Goal: Task Accomplishment & Management: Use online tool/utility

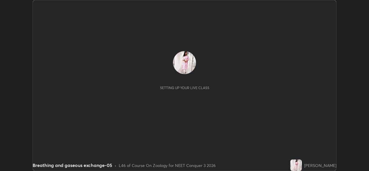
scroll to position [171, 369]
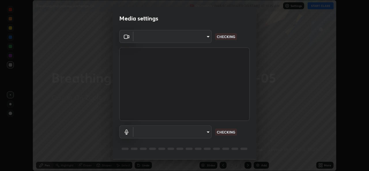
click at [206, 132] on body "Erase all Breathing and gaseous exchange-05 Recording WAS SCHEDULED TO START AT…" at bounding box center [184, 85] width 369 height 171
type input "8c418aeef4d3b5edea4483348ed79c6cfc111d491efea048442269b0b349be07"
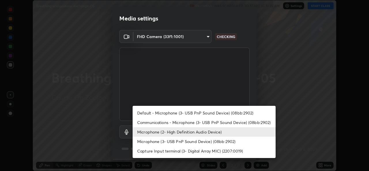
click at [206, 144] on li "Microphone (3- USB PnP Sound Device) (08bb:2902)" at bounding box center [204, 142] width 143 height 10
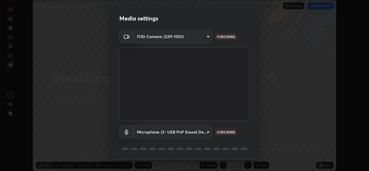
click at [208, 134] on body "Erase all Breathing and gaseous exchange-05 Recording WAS SCHEDULED TO START AT…" at bounding box center [184, 85] width 369 height 171
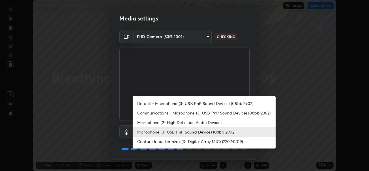
click at [207, 123] on li "Microphone (2- High Definition Audio Device)" at bounding box center [204, 123] width 143 height 10
type input "edb9b2b923e2e95d4b922bc063ce739172066975ce991596ad203c88d52e4082"
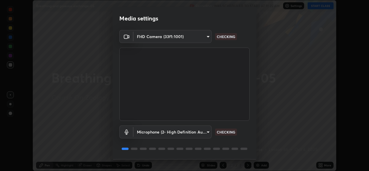
scroll to position [18, 0]
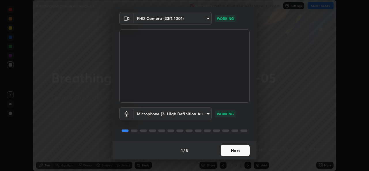
click at [226, 153] on button "Next" at bounding box center [235, 151] width 29 height 12
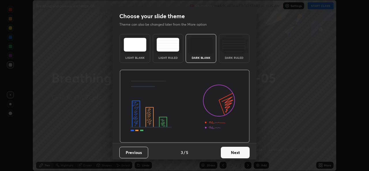
click at [232, 154] on button "Next" at bounding box center [235, 153] width 29 height 12
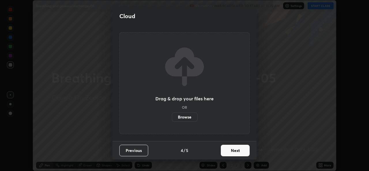
click at [243, 151] on button "Next" at bounding box center [235, 151] width 29 height 12
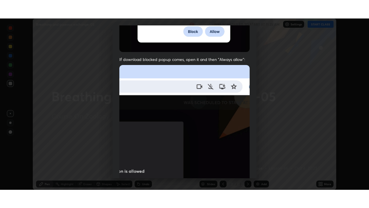
scroll to position [136, 0]
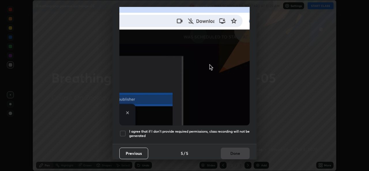
click at [203, 129] on h5 "I agree that if I don't provide required permissions, class recording will not …" at bounding box center [189, 133] width 121 height 9
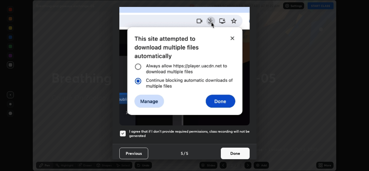
click at [228, 150] on button "Done" at bounding box center [235, 154] width 29 height 12
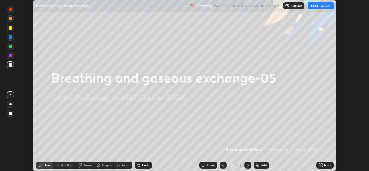
click at [320, 166] on icon at bounding box center [319, 166] width 1 height 1
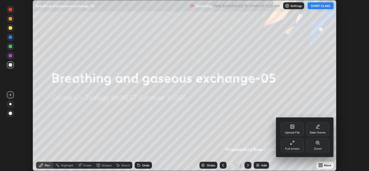
click at [296, 144] on div "Full screen" at bounding box center [292, 145] width 23 height 14
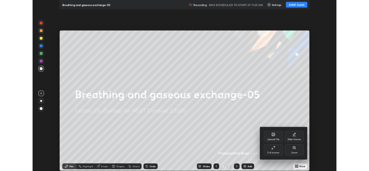
scroll to position [208, 369]
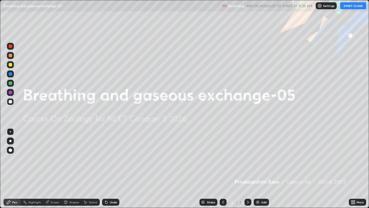
click at [353, 8] on button "START CLASS" at bounding box center [353, 5] width 26 height 7
click at [257, 171] on img at bounding box center [257, 202] width 5 height 5
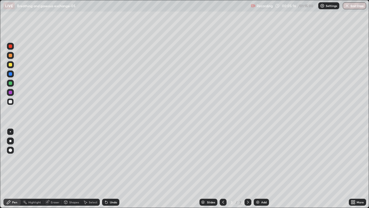
click at [11, 140] on div at bounding box center [10, 141] width 2 height 2
click at [69, 171] on div "Shapes" at bounding box center [74, 201] width 10 height 3
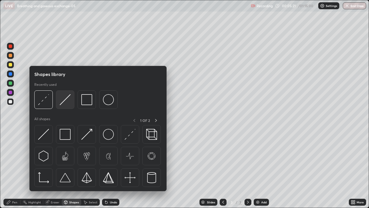
click at [61, 98] on img at bounding box center [65, 99] width 11 height 11
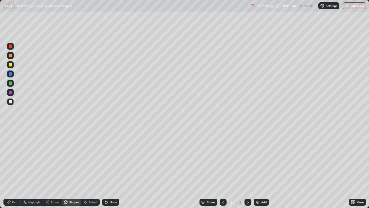
click at [10, 171] on icon at bounding box center [8, 201] width 3 height 3
click at [10, 65] on div at bounding box center [10, 64] width 3 height 3
click at [71, 171] on div "Shapes" at bounding box center [74, 201] width 10 height 3
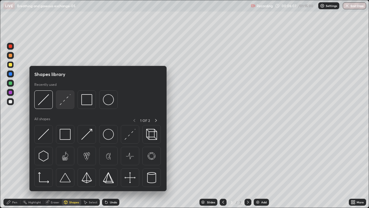
click at [63, 97] on img at bounding box center [65, 99] width 11 height 11
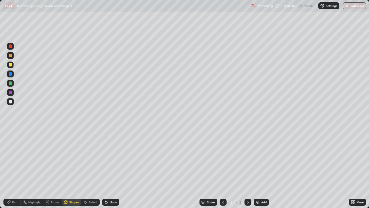
click at [9, 45] on div at bounding box center [10, 45] width 3 height 3
click at [110, 171] on div "Undo" at bounding box center [113, 201] width 7 height 3
click at [107, 171] on icon at bounding box center [106, 202] width 5 height 5
click at [11, 74] on div at bounding box center [10, 73] width 3 height 3
click at [105, 171] on icon at bounding box center [106, 202] width 2 height 2
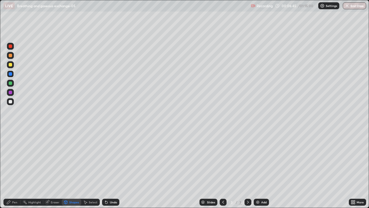
click at [105, 171] on icon at bounding box center [105, 200] width 1 height 1
click at [11, 91] on div at bounding box center [10, 92] width 3 height 3
click at [15, 171] on div "Pen" at bounding box center [14, 201] width 5 height 3
click at [11, 141] on div at bounding box center [10, 141] width 2 height 2
click at [10, 55] on div at bounding box center [10, 55] width 3 height 3
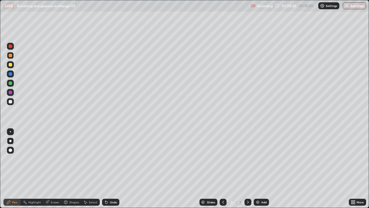
click at [56, 171] on div "Eraser" at bounding box center [55, 201] width 9 height 3
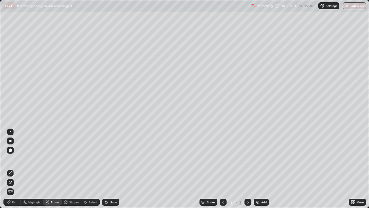
click at [11, 171] on div "Pen" at bounding box center [11, 201] width 17 height 7
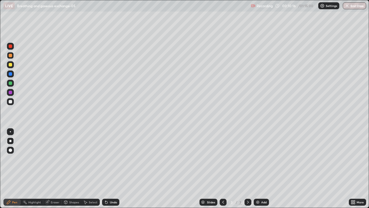
click at [257, 171] on img at bounding box center [257, 202] width 5 height 5
click at [105, 171] on icon at bounding box center [105, 200] width 1 height 1
click at [106, 171] on div "Undo" at bounding box center [110, 201] width 17 height 7
click at [105, 171] on icon at bounding box center [105, 200] width 1 height 1
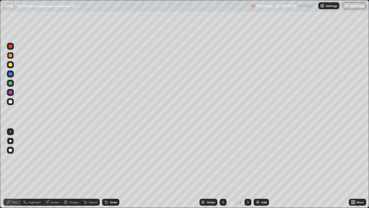
click at [106, 171] on div "Undo" at bounding box center [110, 201] width 17 height 7
click at [107, 171] on div "Undo" at bounding box center [110, 201] width 17 height 7
click at [10, 101] on div at bounding box center [10, 101] width 3 height 3
click at [223, 171] on icon at bounding box center [223, 202] width 5 height 5
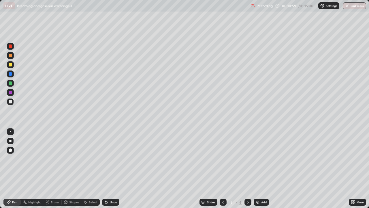
click at [8, 55] on div at bounding box center [10, 55] width 7 height 7
click at [11, 46] on div at bounding box center [10, 45] width 3 height 3
click at [248, 171] on icon at bounding box center [248, 202] width 5 height 5
click at [10, 101] on div at bounding box center [10, 101] width 3 height 3
click at [108, 171] on div "Undo" at bounding box center [110, 201] width 17 height 7
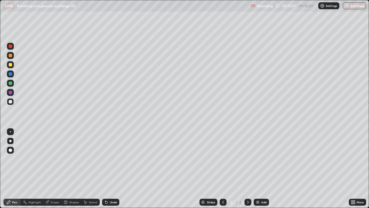
click at [108, 171] on icon at bounding box center [106, 202] width 5 height 5
click at [110, 171] on div "Undo" at bounding box center [113, 201] width 7 height 3
click at [111, 171] on div "Undo" at bounding box center [113, 201] width 7 height 3
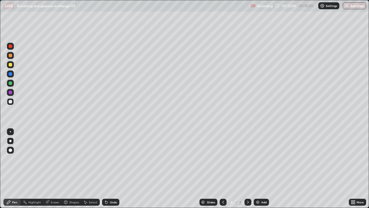
click at [111, 171] on div "Undo" at bounding box center [113, 201] width 7 height 3
click at [112, 171] on div "Undo" at bounding box center [113, 201] width 7 height 3
click at [11, 65] on div at bounding box center [10, 64] width 3 height 3
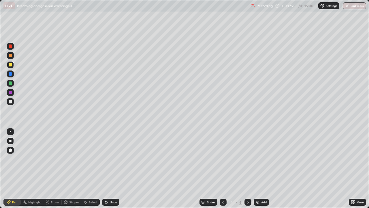
click at [10, 101] on div at bounding box center [10, 101] width 3 height 3
click at [223, 171] on icon at bounding box center [223, 202] width 5 height 5
click at [9, 46] on div at bounding box center [10, 45] width 3 height 3
click at [247, 171] on icon at bounding box center [248, 202] width 5 height 5
click at [258, 171] on img at bounding box center [257, 202] width 5 height 5
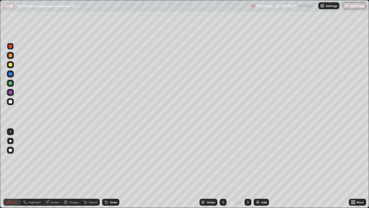
click at [10, 56] on div at bounding box center [10, 55] width 3 height 3
click at [11, 101] on div at bounding box center [10, 101] width 3 height 3
click at [108, 171] on div "Undo" at bounding box center [110, 201] width 17 height 7
click at [10, 92] on div at bounding box center [10, 92] width 3 height 3
click at [10, 102] on div at bounding box center [10, 101] width 3 height 3
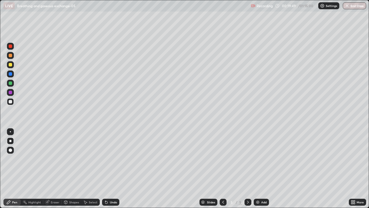
click at [257, 171] on img at bounding box center [257, 202] width 5 height 5
click at [11, 92] on div at bounding box center [10, 92] width 3 height 3
click at [12, 101] on div at bounding box center [10, 101] width 3 height 3
click at [10, 64] on div at bounding box center [10, 64] width 3 height 3
click at [11, 83] on div at bounding box center [10, 82] width 3 height 3
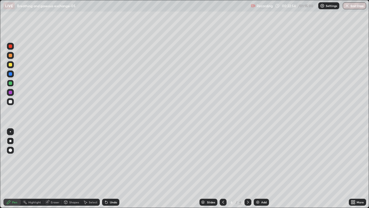
click at [10, 105] on div at bounding box center [10, 101] width 7 height 7
click at [105, 171] on icon at bounding box center [105, 200] width 1 height 1
click at [11, 83] on div at bounding box center [10, 82] width 3 height 3
click at [255, 171] on img at bounding box center [257, 202] width 5 height 5
click at [11, 93] on div at bounding box center [10, 92] width 3 height 3
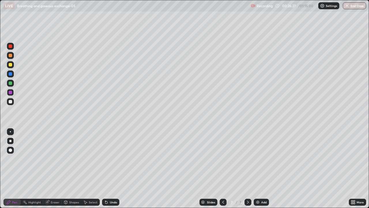
click at [11, 74] on div at bounding box center [10, 73] width 3 height 3
click at [11, 103] on div at bounding box center [10, 101] width 3 height 3
click at [10, 83] on div at bounding box center [10, 82] width 3 height 3
click at [55, 171] on div "Eraser" at bounding box center [55, 201] width 9 height 3
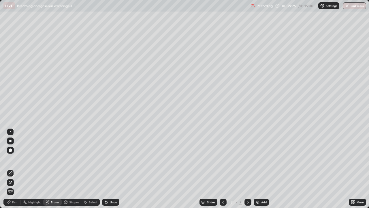
click at [12, 171] on div "Pen" at bounding box center [11, 201] width 17 height 7
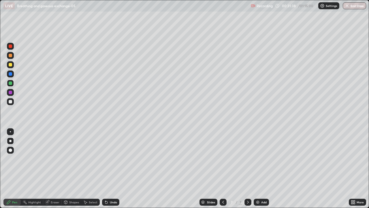
click at [256, 171] on img at bounding box center [257, 202] width 5 height 5
click at [9, 75] on div at bounding box center [10, 73] width 3 height 3
click at [9, 102] on div at bounding box center [10, 101] width 3 height 3
click at [11, 65] on div at bounding box center [10, 64] width 3 height 3
click at [10, 74] on div at bounding box center [10, 73] width 3 height 3
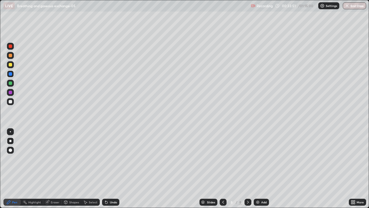
click at [10, 101] on div at bounding box center [10, 101] width 3 height 3
click at [256, 171] on img at bounding box center [257, 202] width 5 height 5
click at [72, 171] on div "Shapes" at bounding box center [74, 201] width 10 height 3
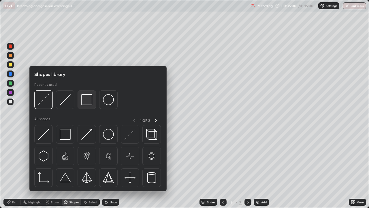
click at [86, 99] on img at bounding box center [86, 99] width 11 height 11
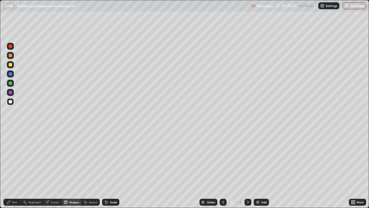
click at [66, 171] on icon at bounding box center [66, 203] width 0 height 2
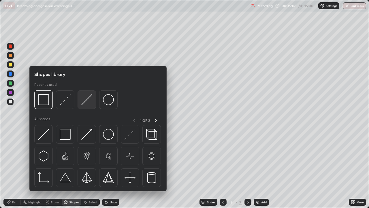
click at [84, 98] on img at bounding box center [86, 99] width 11 height 11
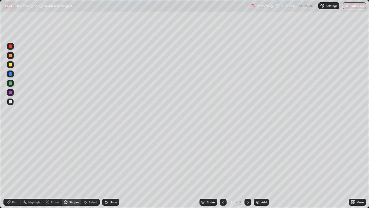
click at [9, 64] on div at bounding box center [10, 64] width 3 height 3
click at [10, 171] on icon at bounding box center [8, 201] width 3 height 3
click at [10, 102] on div at bounding box center [10, 101] width 3 height 3
click at [11, 73] on div at bounding box center [10, 73] width 3 height 3
click at [12, 44] on div at bounding box center [10, 46] width 7 height 7
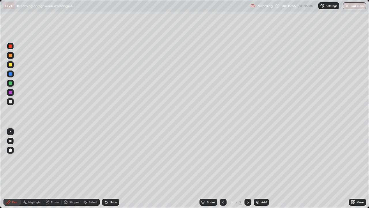
click at [105, 171] on icon at bounding box center [105, 200] width 1 height 1
click at [10, 55] on div at bounding box center [10, 55] width 3 height 3
click at [9, 73] on div at bounding box center [10, 73] width 3 height 3
click at [11, 45] on div at bounding box center [10, 45] width 3 height 3
click at [10, 72] on div at bounding box center [10, 73] width 3 height 3
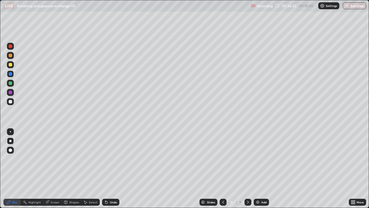
click at [105, 171] on icon at bounding box center [106, 202] width 5 height 5
click at [105, 171] on icon at bounding box center [106, 202] width 2 height 2
click at [11, 100] on div at bounding box center [10, 101] width 3 height 3
click at [11, 45] on div at bounding box center [10, 45] width 3 height 3
click at [11, 102] on div at bounding box center [10, 101] width 3 height 3
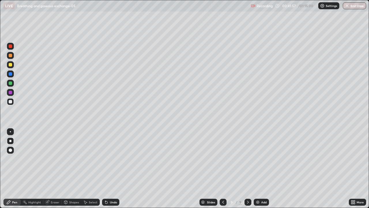
click at [353, 171] on icon at bounding box center [352, 202] width 1 height 1
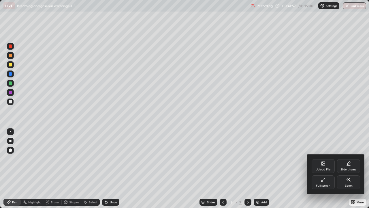
click at [323, 171] on icon at bounding box center [323, 179] width 5 height 5
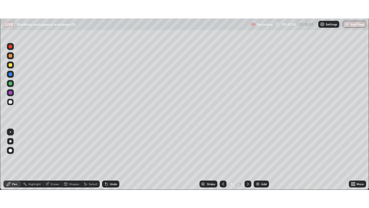
scroll to position [28666, 28468]
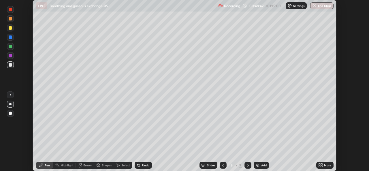
click at [259, 166] on img at bounding box center [257, 165] width 5 height 5
click at [10, 29] on div at bounding box center [10, 27] width 3 height 3
click at [321, 167] on icon at bounding box center [320, 165] width 5 height 5
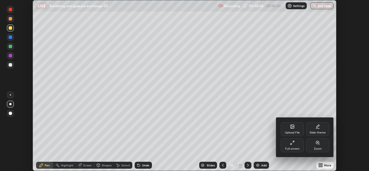
click at [300, 148] on div "Full screen" at bounding box center [292, 145] width 23 height 14
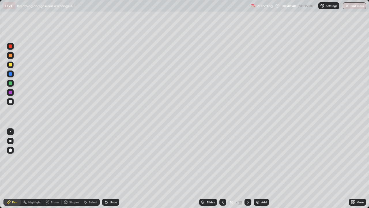
scroll to position [208, 369]
click at [9, 82] on div at bounding box center [10, 82] width 3 height 3
click at [10, 92] on div at bounding box center [10, 92] width 3 height 3
click at [10, 102] on div at bounding box center [10, 101] width 3 height 3
click at [11, 91] on div at bounding box center [10, 92] width 3 height 3
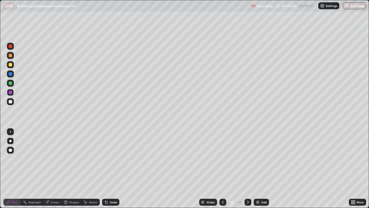
click at [11, 82] on div at bounding box center [10, 82] width 3 height 3
click at [9, 101] on div at bounding box center [10, 101] width 3 height 3
click at [9, 64] on div at bounding box center [10, 64] width 3 height 3
click at [11, 101] on div at bounding box center [10, 101] width 3 height 3
click at [10, 64] on div at bounding box center [10, 64] width 3 height 3
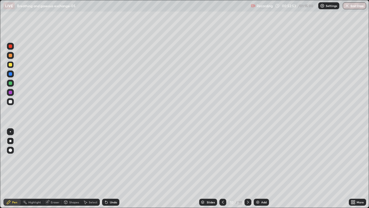
click at [10, 101] on div at bounding box center [10, 101] width 3 height 3
click at [11, 64] on div at bounding box center [10, 64] width 3 height 3
click at [9, 100] on div at bounding box center [10, 101] width 3 height 3
click at [10, 63] on div at bounding box center [10, 64] width 3 height 3
click at [334, 171] on div "Slides 10 / 10 Add" at bounding box center [234, 202] width 230 height 12
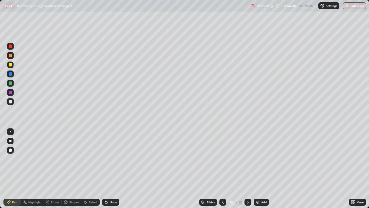
click at [338, 171] on div "Slides 10 / 10 Add" at bounding box center [234, 202] width 230 height 12
click at [334, 171] on div "Slides 10 / 10 Add" at bounding box center [234, 202] width 230 height 12
click at [337, 171] on div "Slides 10 / 10 Add" at bounding box center [234, 202] width 230 height 12
click at [339, 171] on div "Slides 10 / 10 Add" at bounding box center [234, 202] width 230 height 12
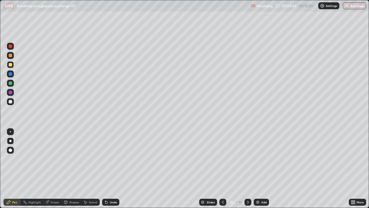
click at [339, 171] on div "Slides 10 / 10 Add" at bounding box center [234, 202] width 230 height 12
click at [258, 171] on img at bounding box center [257, 202] width 5 height 5
click at [50, 171] on div "Eraser" at bounding box center [52, 201] width 18 height 7
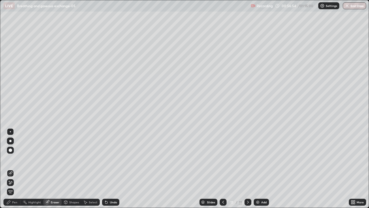
click at [12, 171] on div "Pen" at bounding box center [11, 201] width 17 height 7
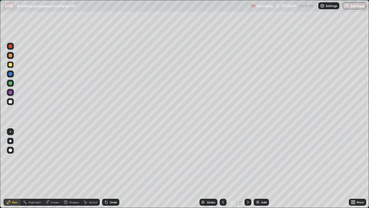
click at [10, 100] on div at bounding box center [10, 101] width 3 height 3
click at [9, 92] on div at bounding box center [10, 92] width 3 height 3
click at [10, 102] on div at bounding box center [10, 101] width 3 height 3
click at [11, 93] on div at bounding box center [10, 92] width 3 height 3
click at [9, 101] on div at bounding box center [10, 101] width 3 height 3
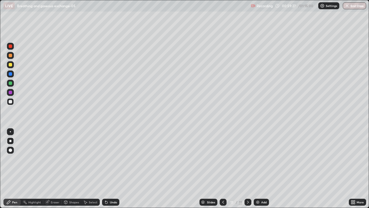
click at [12, 92] on div at bounding box center [10, 92] width 3 height 3
click at [9, 101] on div at bounding box center [10, 101] width 3 height 3
click at [257, 171] on img at bounding box center [257, 202] width 5 height 5
click at [11, 54] on div at bounding box center [10, 55] width 3 height 3
click at [11, 102] on div at bounding box center [10, 101] width 3 height 3
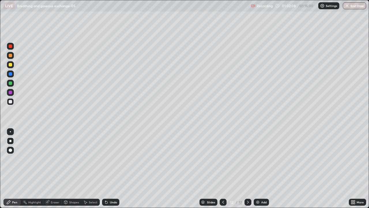
click at [108, 171] on div "Undo" at bounding box center [110, 201] width 17 height 7
click at [107, 171] on icon at bounding box center [106, 202] width 5 height 5
click at [106, 171] on icon at bounding box center [106, 202] width 2 height 2
click at [107, 171] on icon at bounding box center [106, 202] width 5 height 5
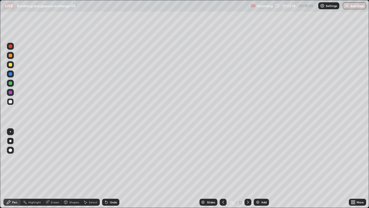
click at [11, 56] on div at bounding box center [10, 55] width 3 height 3
click at [10, 101] on div at bounding box center [10, 101] width 3 height 3
click at [211, 171] on div "Slides" at bounding box center [211, 201] width 8 height 3
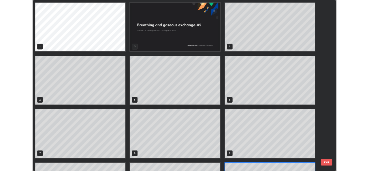
scroll to position [205, 366]
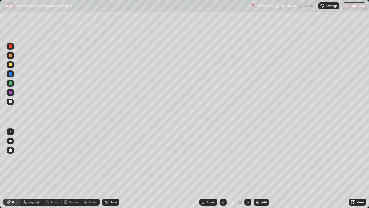
click at [11, 66] on div at bounding box center [10, 64] width 3 height 3
click at [11, 101] on div at bounding box center [10, 101] width 3 height 3
click at [10, 92] on div at bounding box center [10, 92] width 3 height 3
click at [10, 82] on div at bounding box center [10, 82] width 3 height 3
click at [356, 6] on button "End Class" at bounding box center [354, 5] width 23 height 7
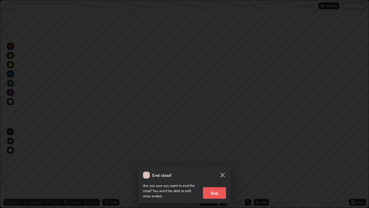
click at [218, 171] on button "End" at bounding box center [214, 193] width 23 height 12
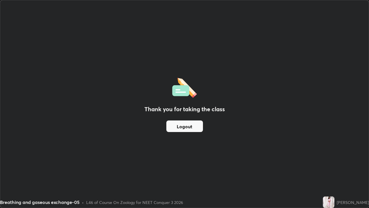
click at [187, 127] on button "Logout" at bounding box center [184, 126] width 37 height 12
click at [189, 127] on button "Logout" at bounding box center [184, 126] width 37 height 12
click at [194, 125] on button "Logout" at bounding box center [184, 126] width 37 height 12
click at [192, 125] on button "Logout" at bounding box center [184, 126] width 37 height 12
click at [192, 127] on button "Logout" at bounding box center [184, 126] width 37 height 12
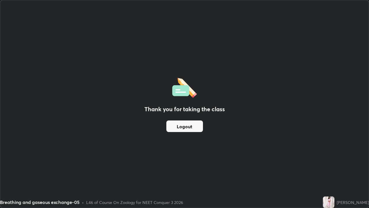
click at [192, 127] on button "Logout" at bounding box center [184, 126] width 37 height 12
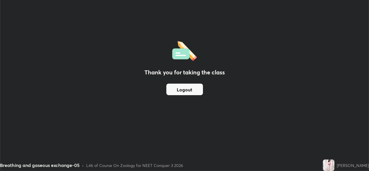
scroll to position [28666, 28468]
